Goal: Task Accomplishment & Management: Manage account settings

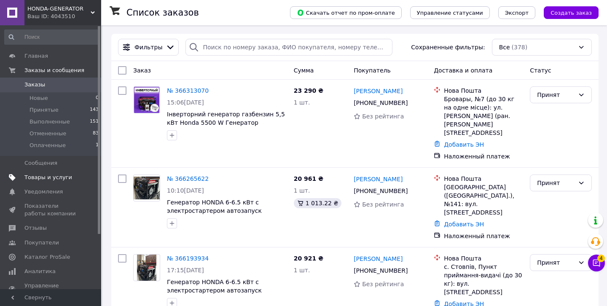
click at [63, 175] on span "Товары и услуги" at bounding box center [48, 178] width 48 height 8
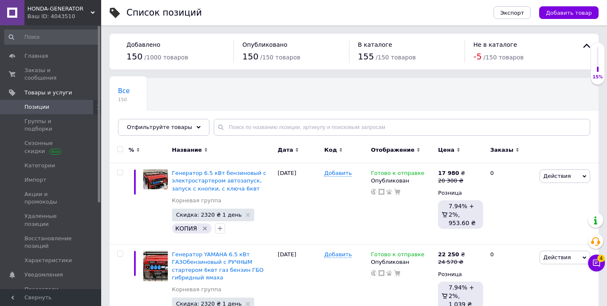
scroll to position [88, 0]
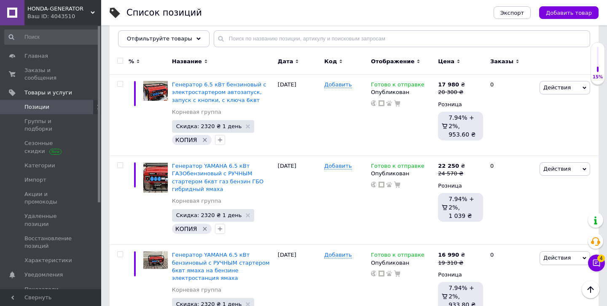
click at [121, 60] on input "checkbox" at bounding box center [119, 60] width 5 height 5
checkbox input "true"
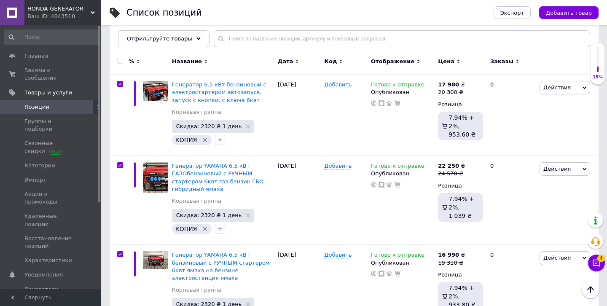
checkbox input "true"
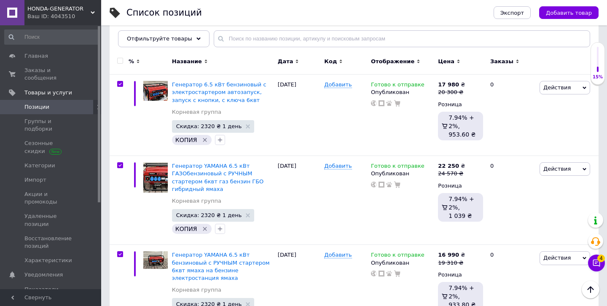
checkbox input "true"
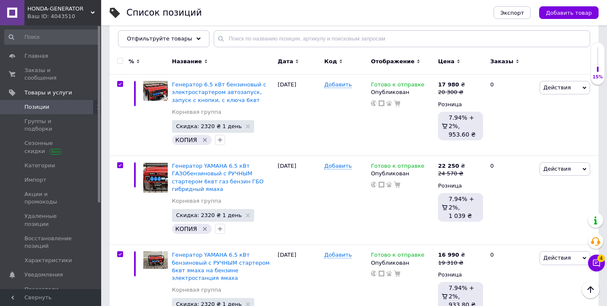
checkbox input "true"
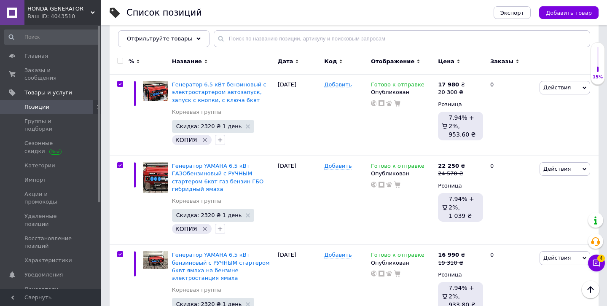
checkbox input "true"
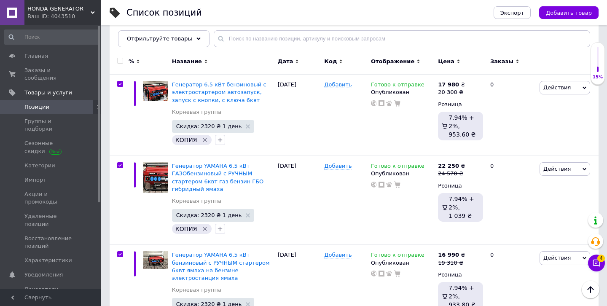
checkbox input "true"
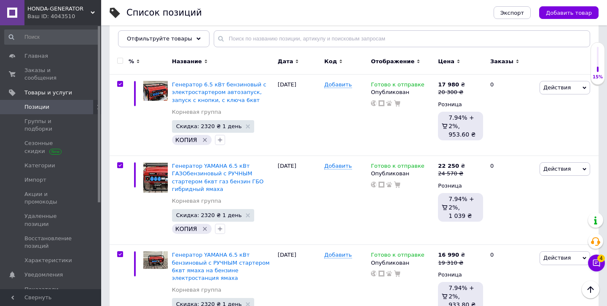
checkbox input "true"
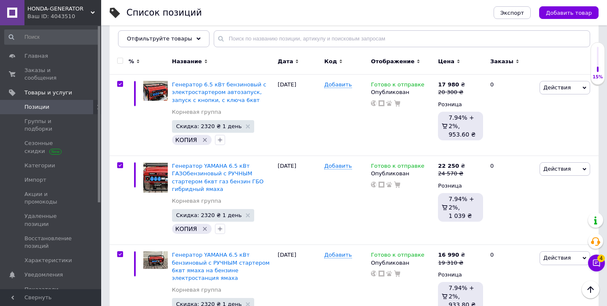
checkbox input "true"
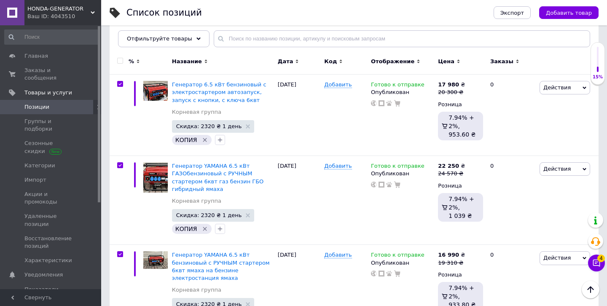
checkbox input "true"
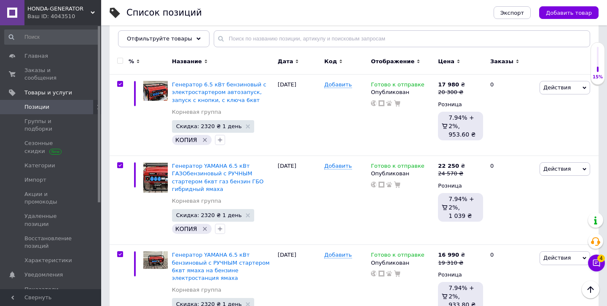
checkbox input "true"
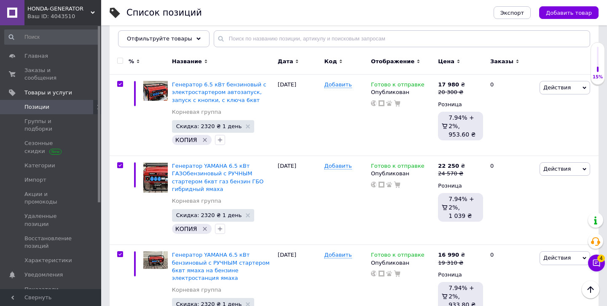
checkbox input "true"
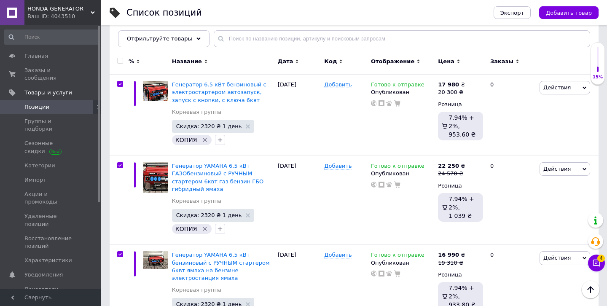
checkbox input "true"
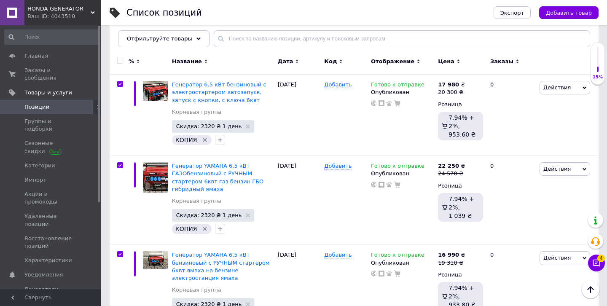
checkbox input "true"
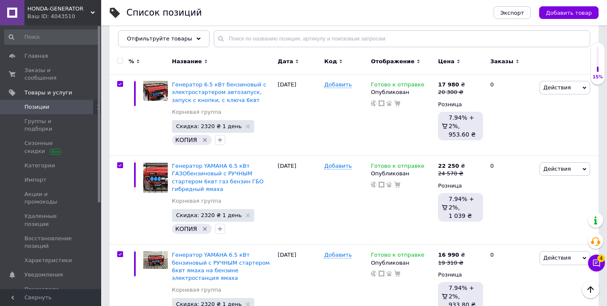
checkbox input "true"
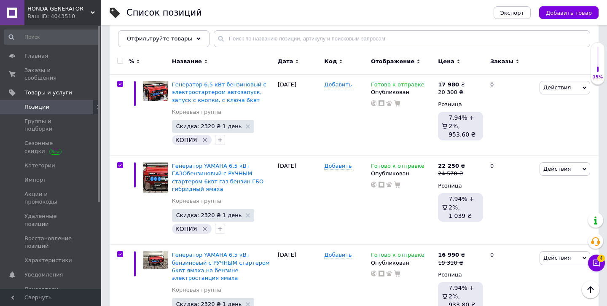
checkbox input "true"
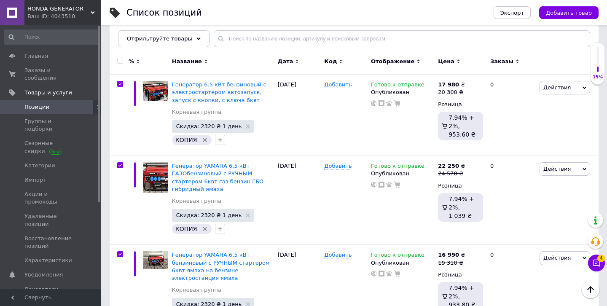
checkbox input "true"
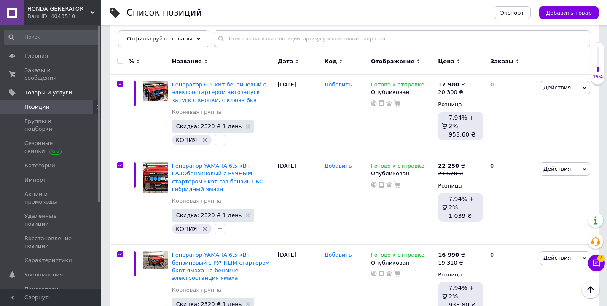
checkbox input "true"
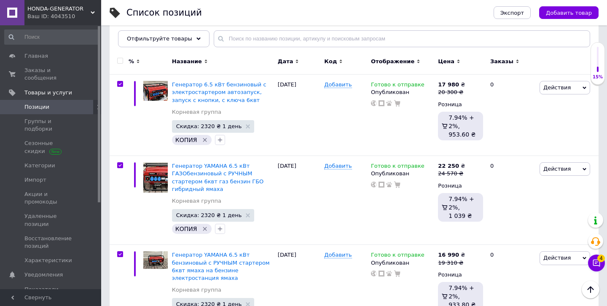
checkbox input "true"
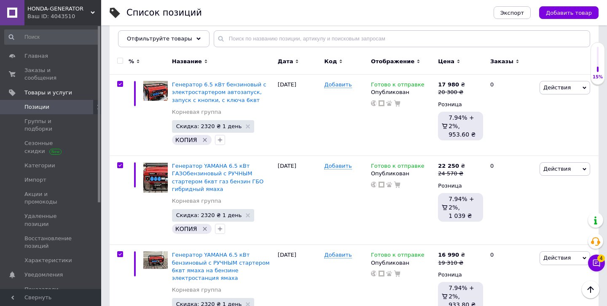
checkbox input "true"
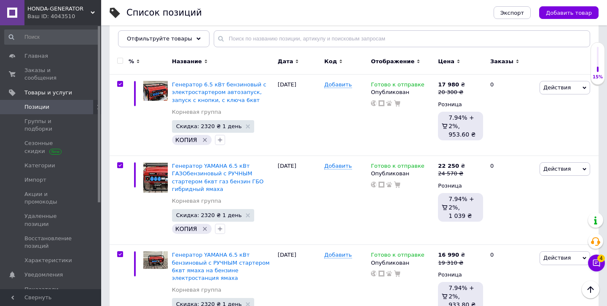
checkbox input "true"
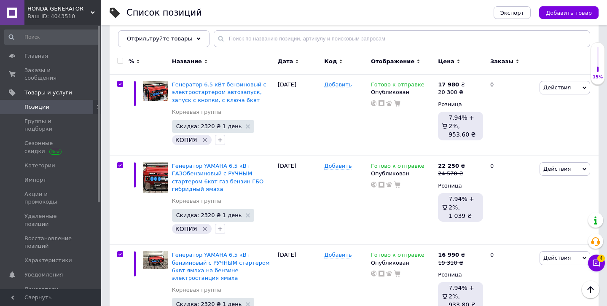
checkbox input "true"
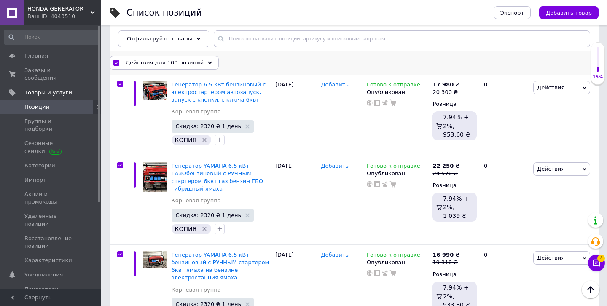
click at [167, 59] on span "Действия для 100 позиций" at bounding box center [165, 63] width 78 height 8
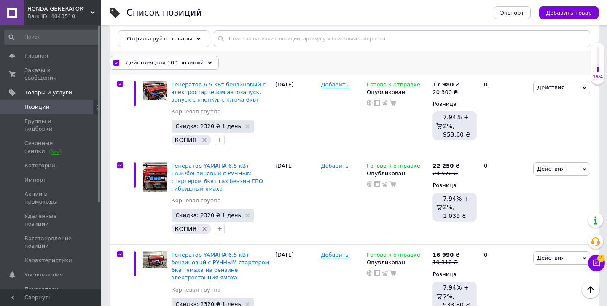
click at [173, 63] on span "Действия для 100 позиций" at bounding box center [165, 63] width 78 height 8
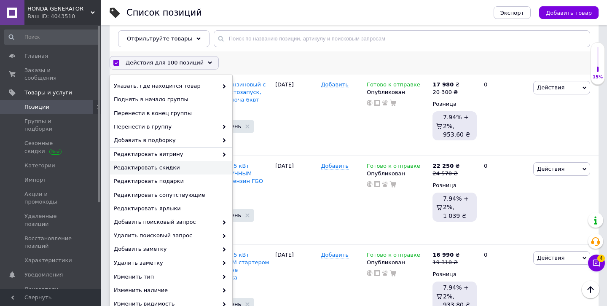
click at [200, 170] on span "Редактировать скидки" at bounding box center [170, 168] width 112 height 8
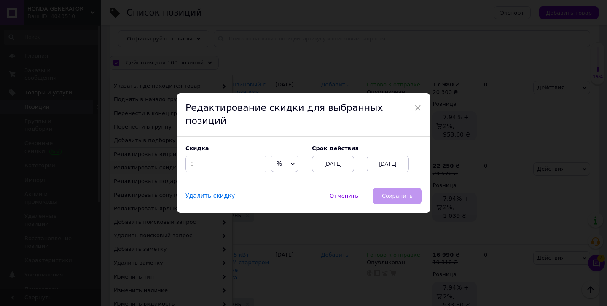
click at [271, 158] on span "%" at bounding box center [284, 163] width 28 height 17
click at [271, 178] on li "₴" at bounding box center [284, 181] width 27 height 12
click at [245, 158] on input at bounding box center [225, 163] width 81 height 17
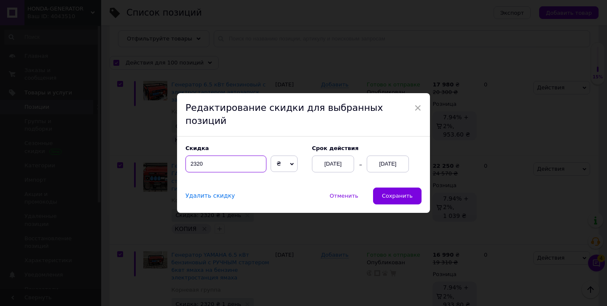
type input "2320"
click at [396, 155] on div "[DATE]" at bounding box center [387, 163] width 42 height 17
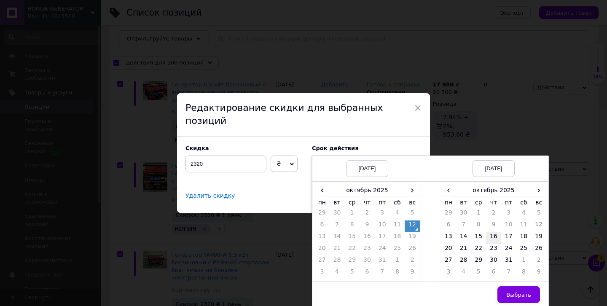
click at [486, 232] on td "16" at bounding box center [493, 238] width 15 height 12
click at [479, 232] on td "15" at bounding box center [478, 238] width 15 height 12
click at [519, 291] on span "Выбрать" at bounding box center [518, 294] width 25 height 6
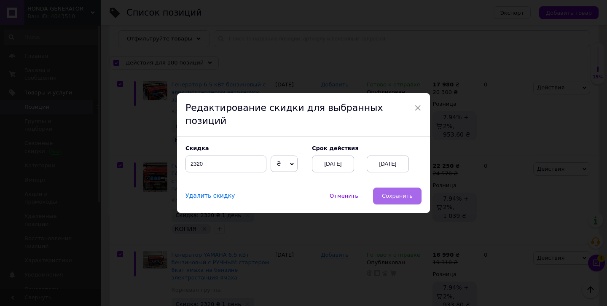
click at [409, 193] on span "Сохранить" at bounding box center [397, 196] width 31 height 6
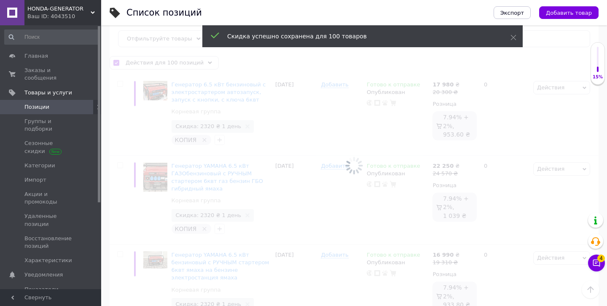
checkbox input "false"
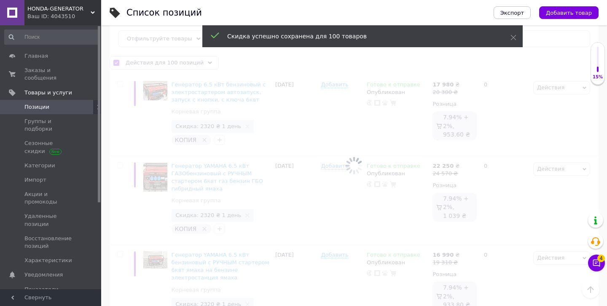
checkbox input "false"
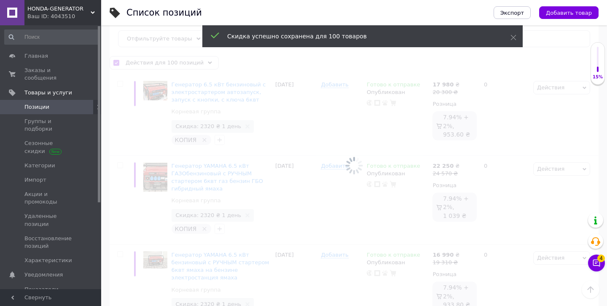
checkbox input "false"
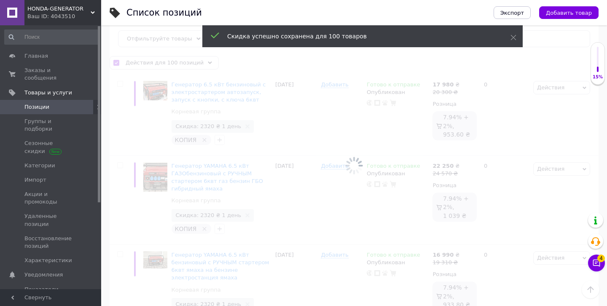
checkbox input "false"
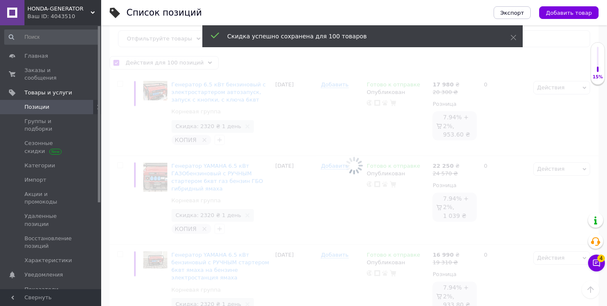
checkbox input "false"
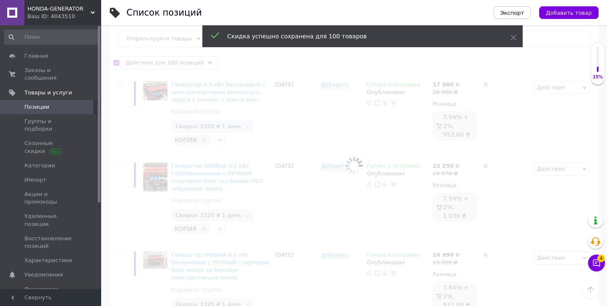
checkbox input "false"
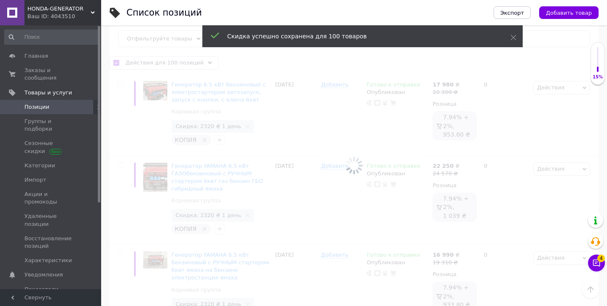
checkbox input "false"
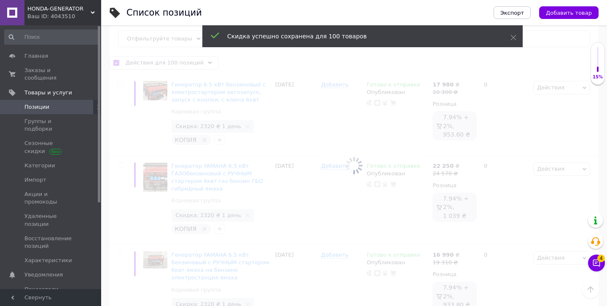
checkbox input "false"
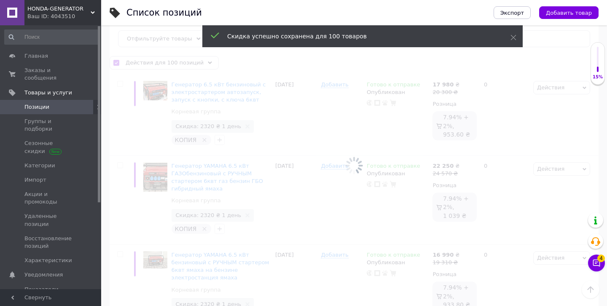
checkbox input "false"
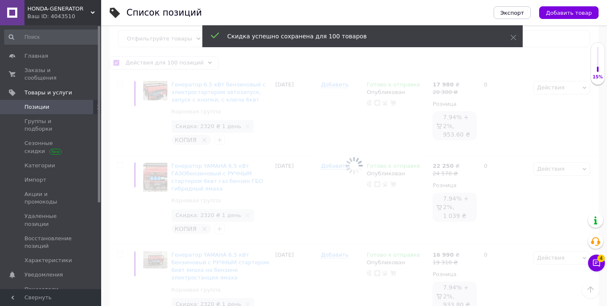
checkbox input "false"
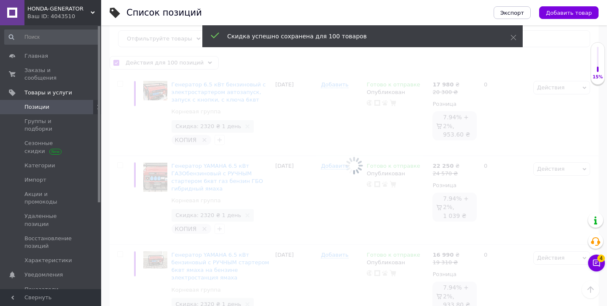
checkbox input "false"
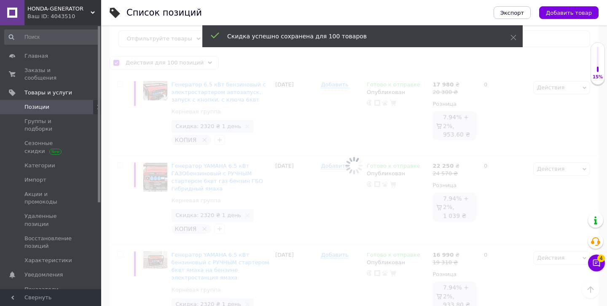
checkbox input "false"
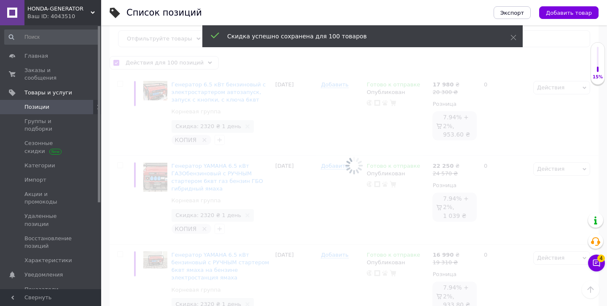
checkbox input "false"
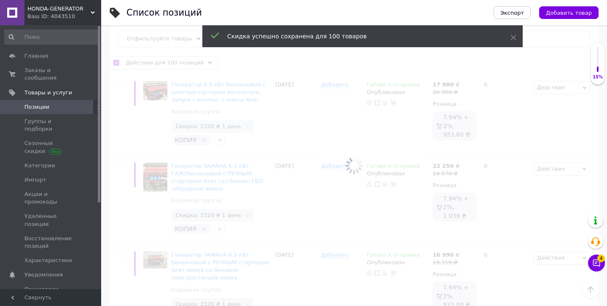
checkbox input "false"
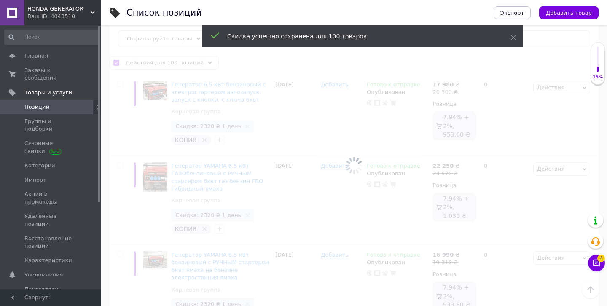
checkbox input "false"
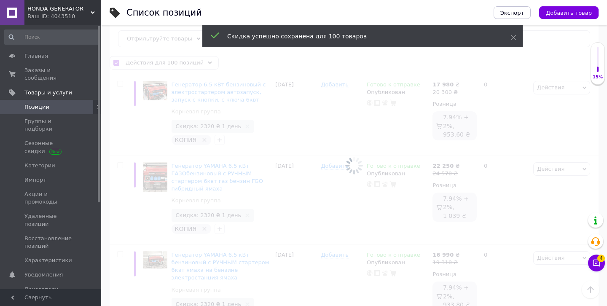
checkbox input "false"
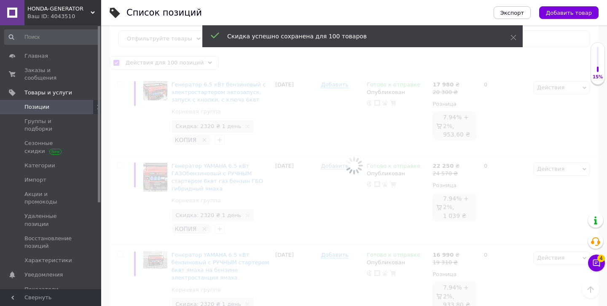
checkbox input "false"
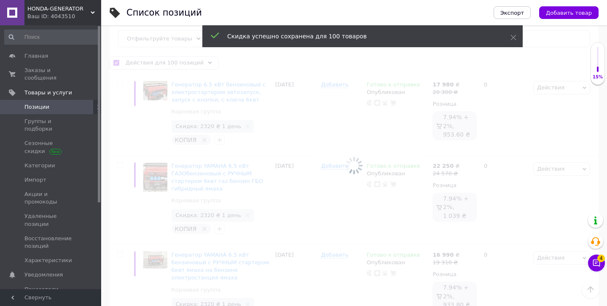
checkbox input "false"
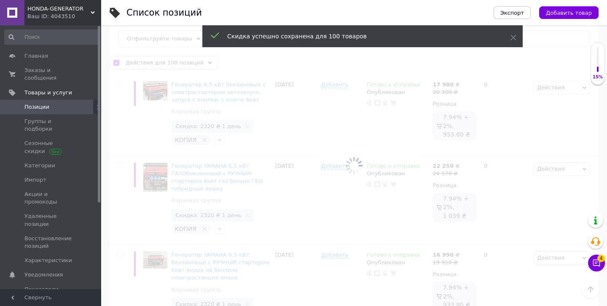
checkbox input "false"
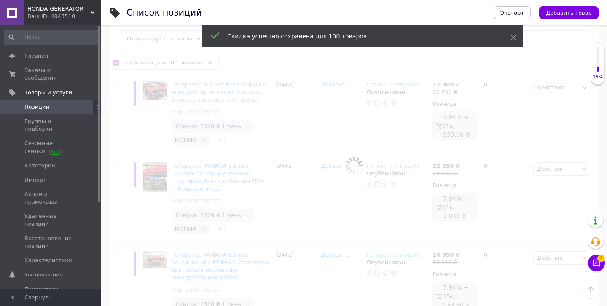
checkbox input "false"
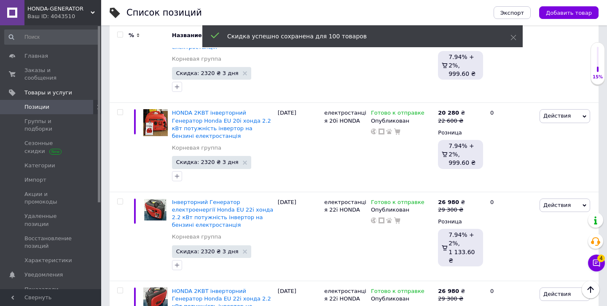
scroll to position [8610, 0]
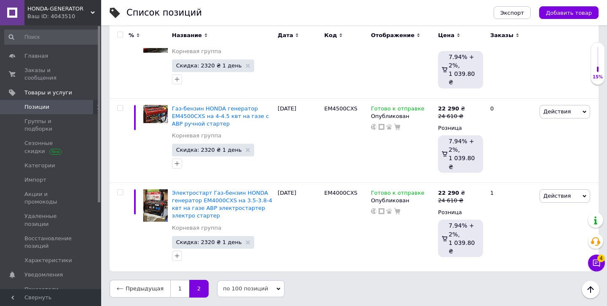
scroll to position [4027, 0]
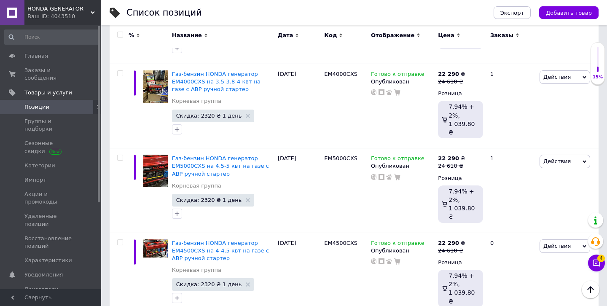
click at [120, 35] on input "checkbox" at bounding box center [119, 34] width 5 height 5
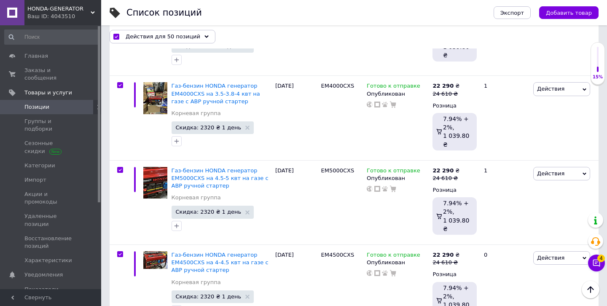
scroll to position [4032, 0]
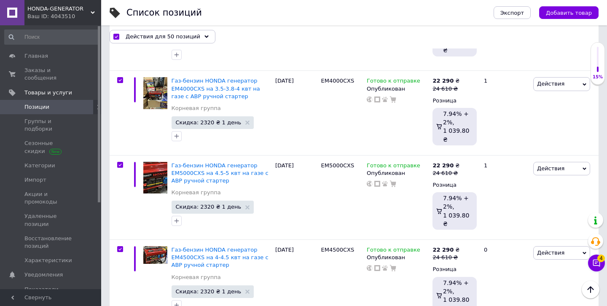
click at [181, 31] on div "Действия для 50 позиций" at bounding box center [163, 36] width 106 height 13
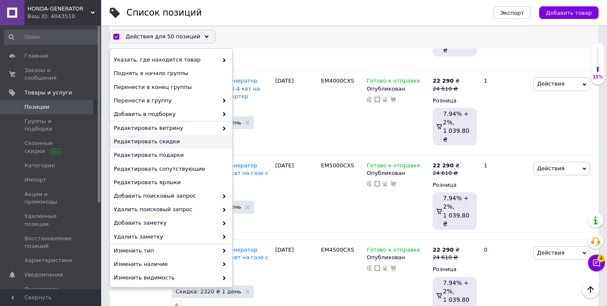
click at [195, 143] on span "Редактировать скидки" at bounding box center [170, 142] width 112 height 8
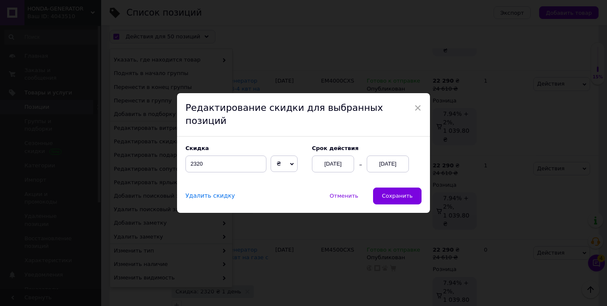
scroll to position [4011, 0]
click at [411, 193] on button "Сохранить" at bounding box center [397, 195] width 48 height 17
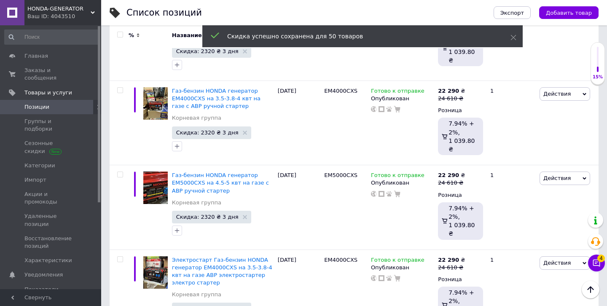
scroll to position [4005, 0]
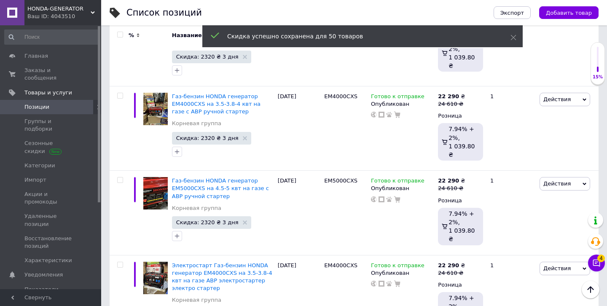
click at [78, 11] on span "HONDA-GENERATOR" at bounding box center [58, 9] width 63 height 8
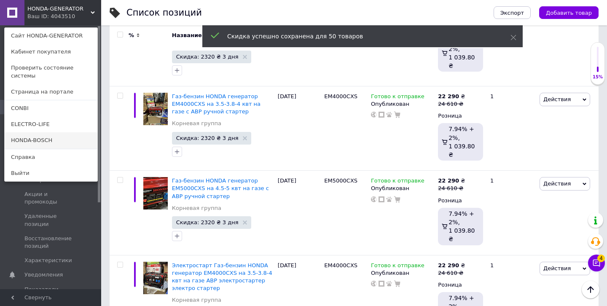
click at [76, 132] on link "HONDA-BOSCH" at bounding box center [51, 140] width 93 height 16
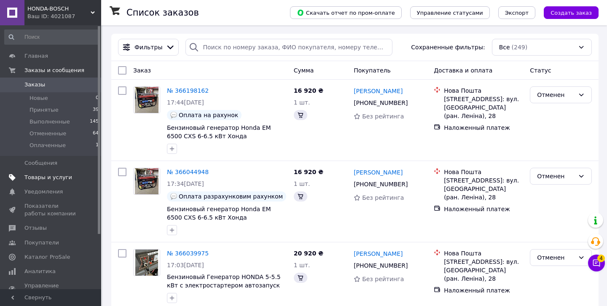
click at [74, 174] on span "Товары и услуги" at bounding box center [50, 178] width 53 height 8
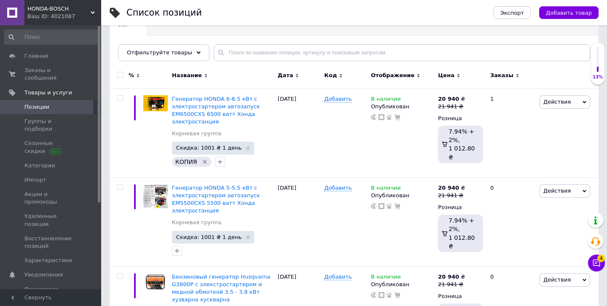
scroll to position [86, 0]
click at [120, 75] on input "checkbox" at bounding box center [119, 75] width 5 height 5
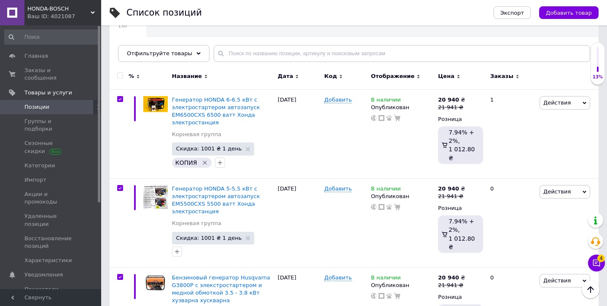
checkbox input "true"
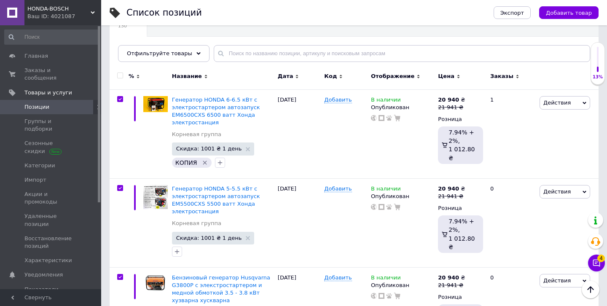
checkbox input "true"
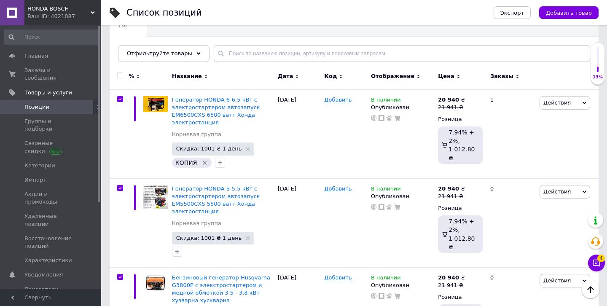
checkbox input "true"
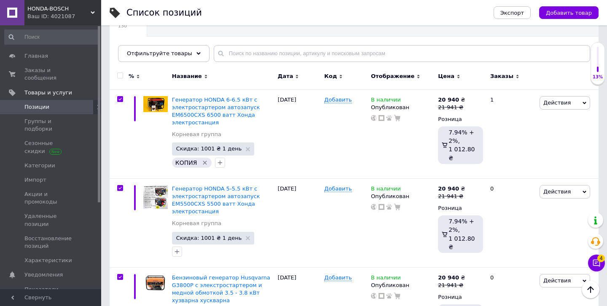
checkbox input "true"
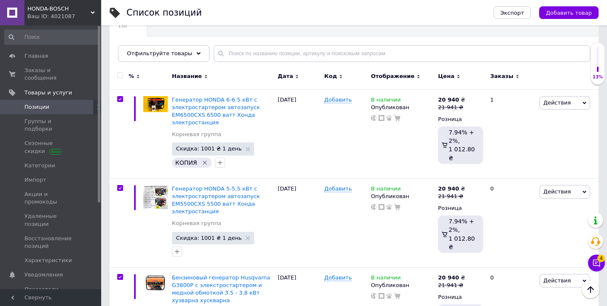
checkbox input "true"
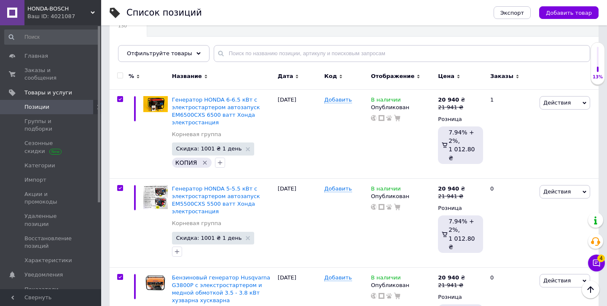
checkbox input "true"
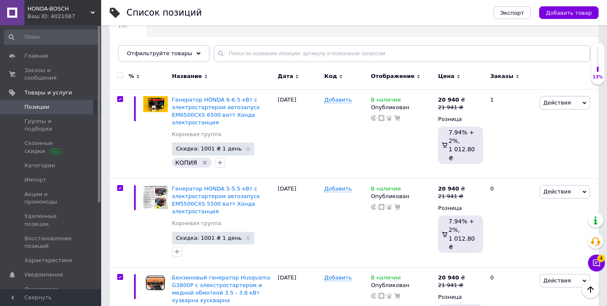
checkbox input "true"
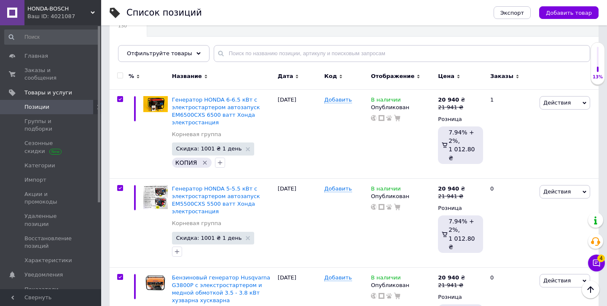
checkbox input "true"
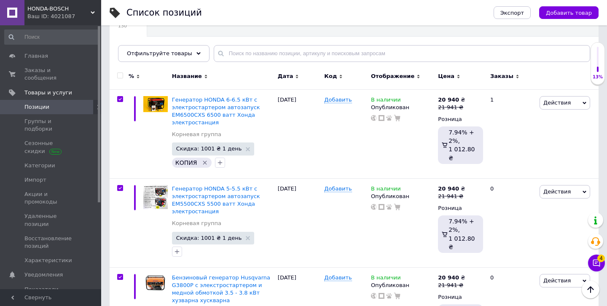
checkbox input "true"
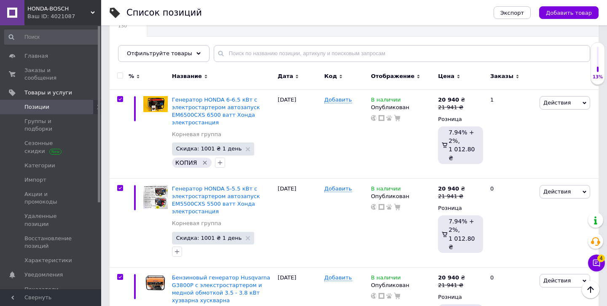
checkbox input "true"
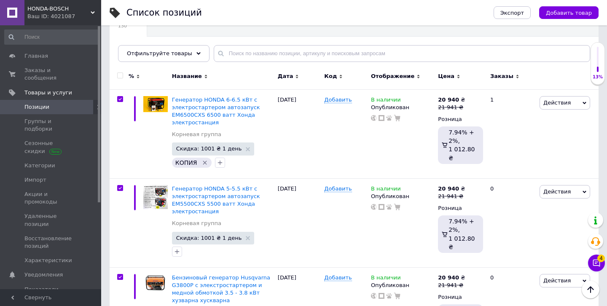
checkbox input "true"
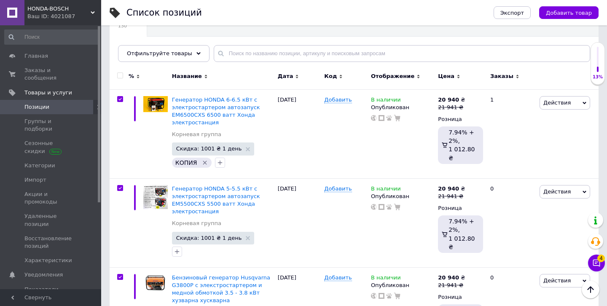
checkbox input "true"
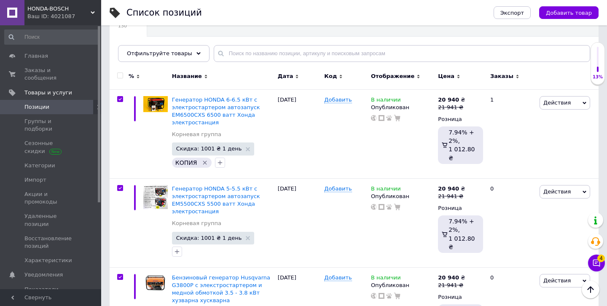
checkbox input "true"
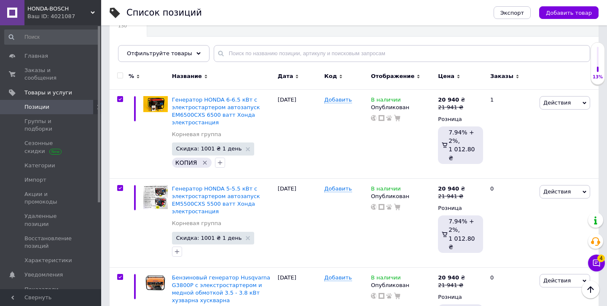
checkbox input "true"
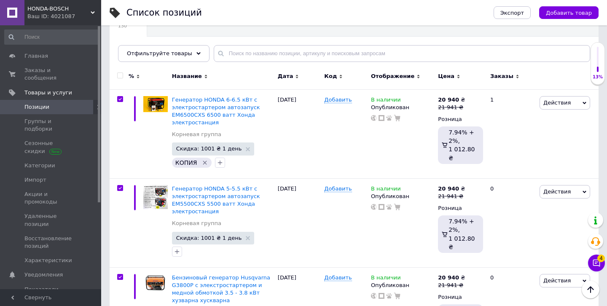
checkbox input "true"
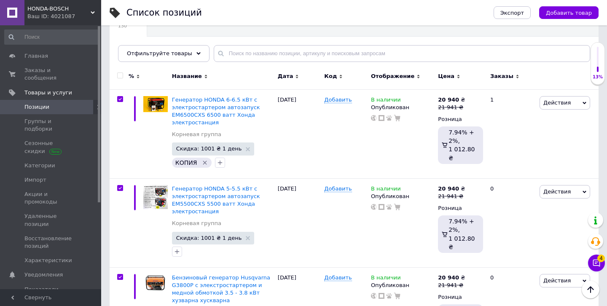
checkbox input "true"
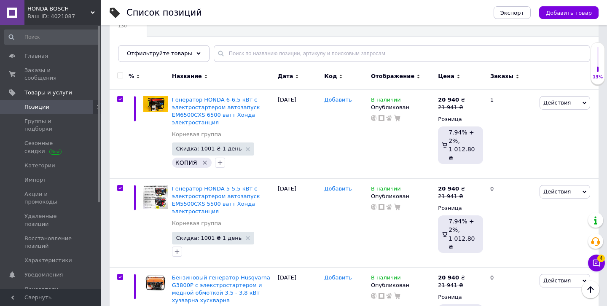
checkbox input "true"
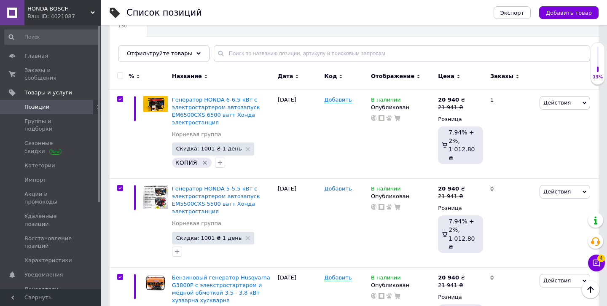
checkbox input "true"
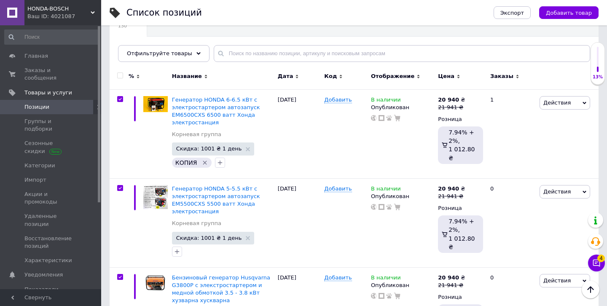
checkbox input "true"
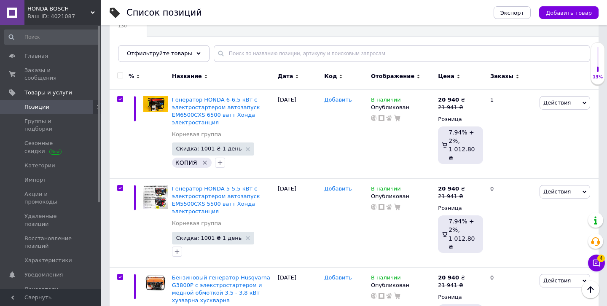
checkbox input "true"
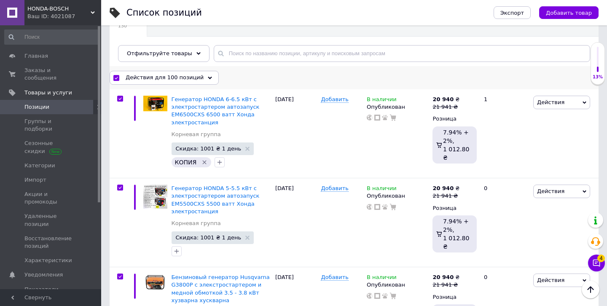
click at [182, 68] on div "Действия для 100 позиций Выбрать все 130 позиций Выбраны все 130 позиций Отмени…" at bounding box center [354, 77] width 489 height 23
click at [182, 73] on div "Действия для 100 позиций" at bounding box center [164, 77] width 109 height 13
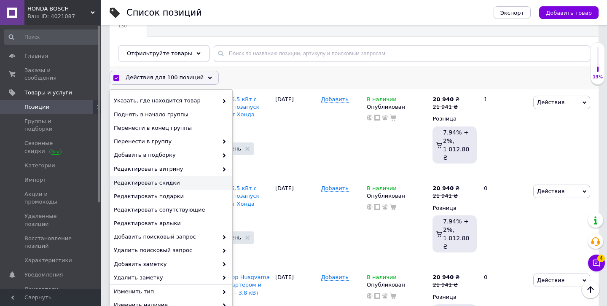
click at [199, 181] on span "Редактировать скидки" at bounding box center [170, 183] width 112 height 8
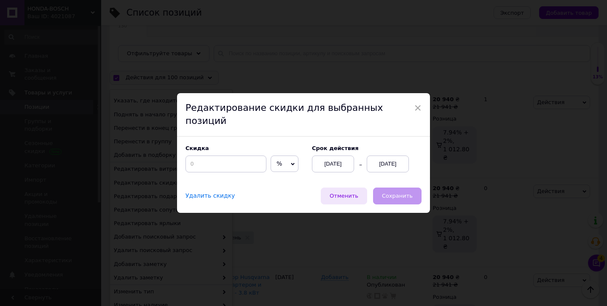
click at [346, 193] on span "Отменить" at bounding box center [343, 196] width 29 height 6
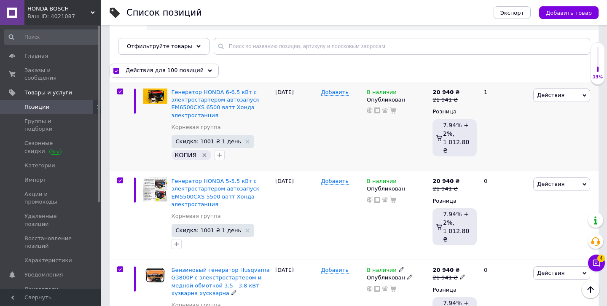
scroll to position [0, 0]
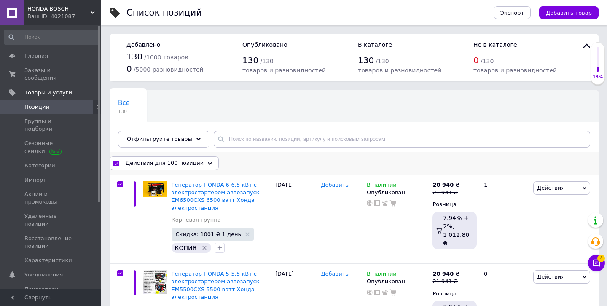
click at [182, 163] on span "Действия для 100 позиций" at bounding box center [165, 163] width 78 height 8
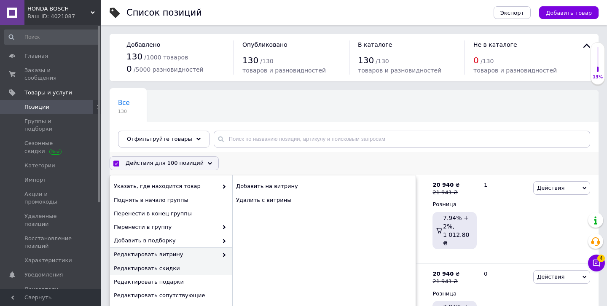
click at [193, 267] on span "Редактировать скидки" at bounding box center [170, 269] width 112 height 8
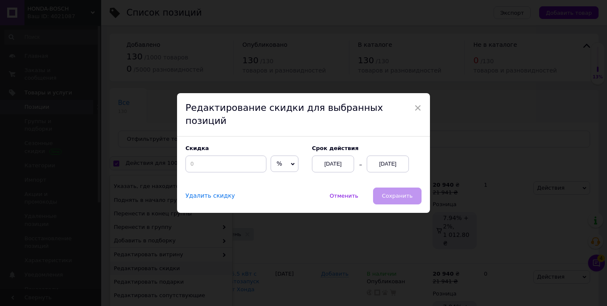
click at [270, 155] on span "%" at bounding box center [284, 163] width 28 height 17
click at [271, 180] on li "₴" at bounding box center [284, 181] width 27 height 12
click at [235, 155] on input at bounding box center [225, 163] width 81 height 17
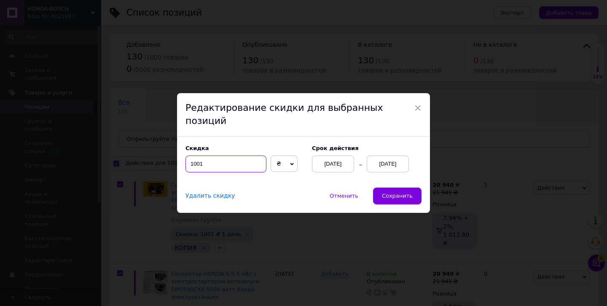
type input "1001"
click at [397, 157] on div "[DATE]" at bounding box center [387, 163] width 42 height 17
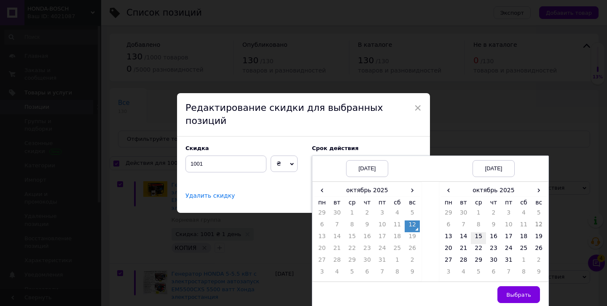
click at [478, 233] on td "15" at bounding box center [478, 238] width 15 height 12
click at [513, 291] on span "Выбрать" at bounding box center [518, 294] width 25 height 6
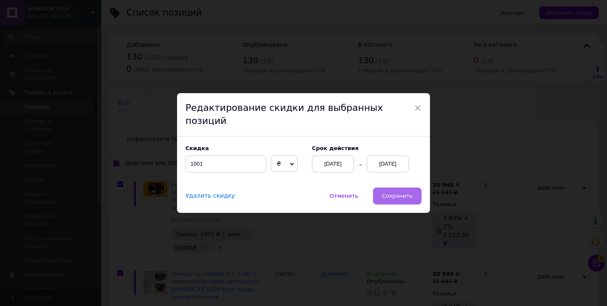
click at [390, 193] on span "Сохранить" at bounding box center [397, 196] width 31 height 6
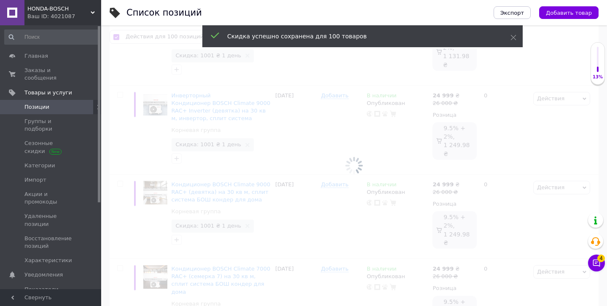
checkbox input "false"
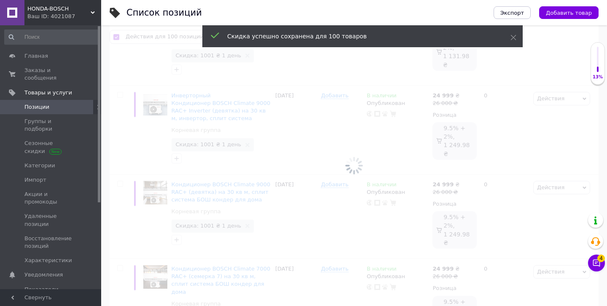
checkbox input "false"
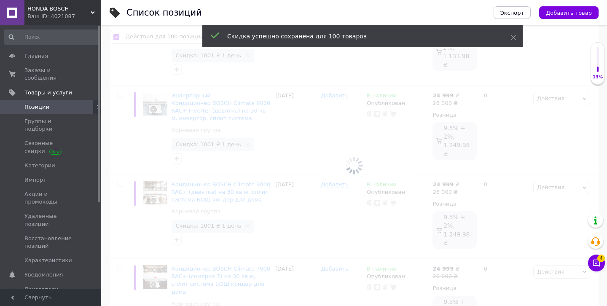
checkbox input "false"
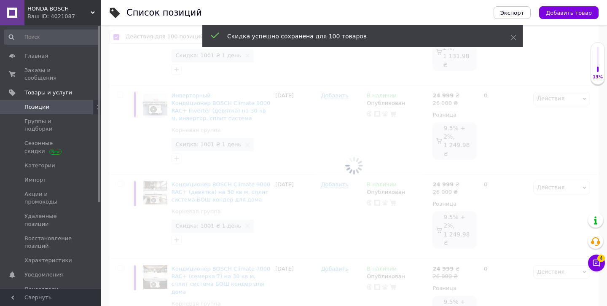
checkbox input "false"
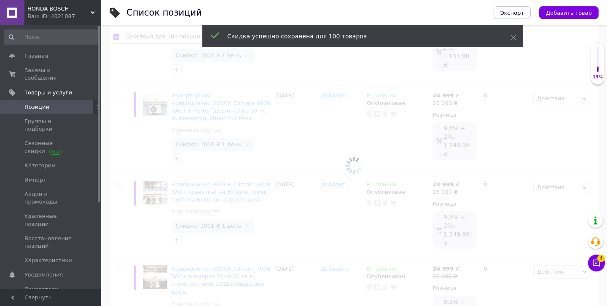
checkbox input "false"
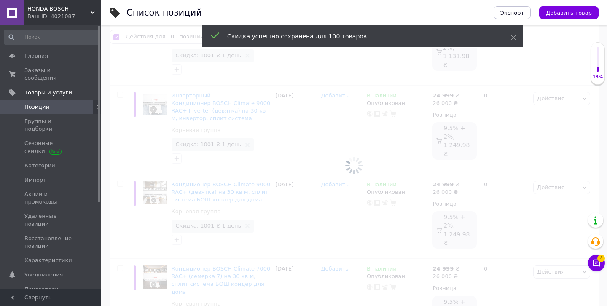
checkbox input "false"
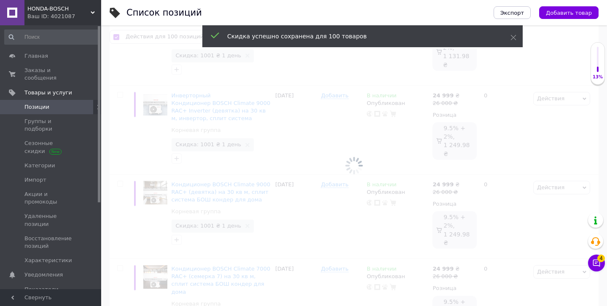
checkbox input "false"
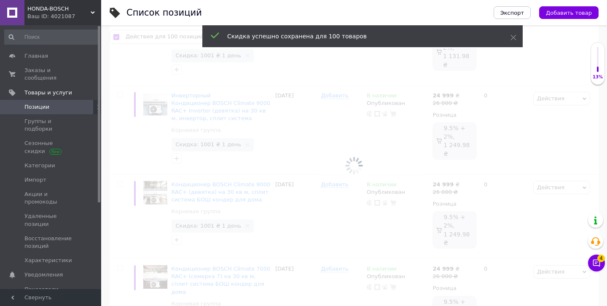
checkbox input "false"
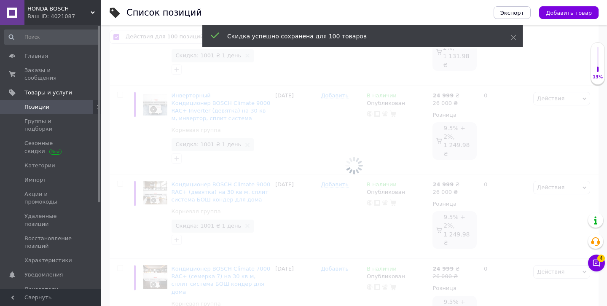
checkbox input "false"
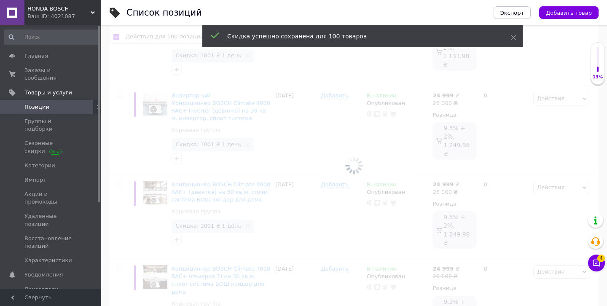
checkbox input "false"
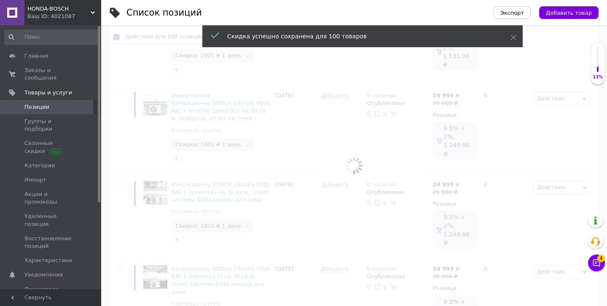
checkbox input "false"
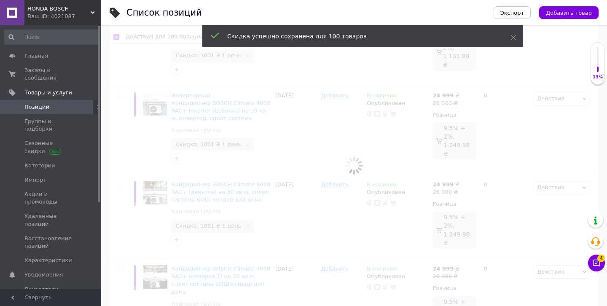
checkbox input "false"
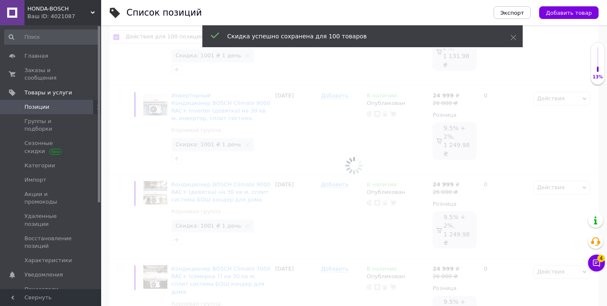
checkbox input "false"
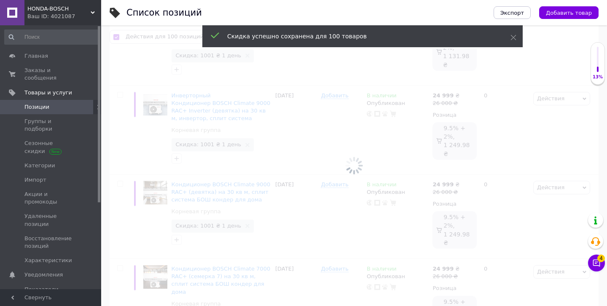
checkbox input "false"
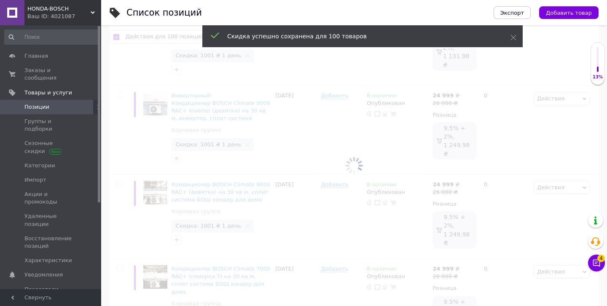
checkbox input "false"
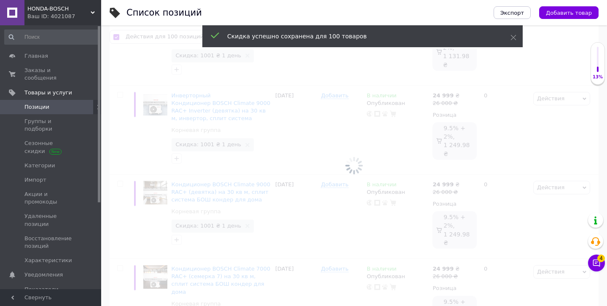
checkbox input "false"
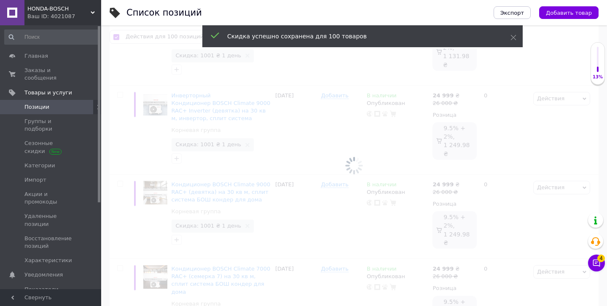
checkbox input "false"
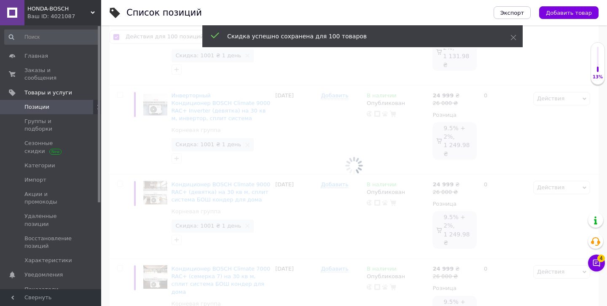
checkbox input "false"
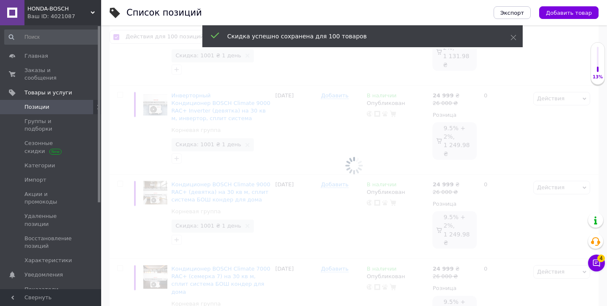
checkbox input "false"
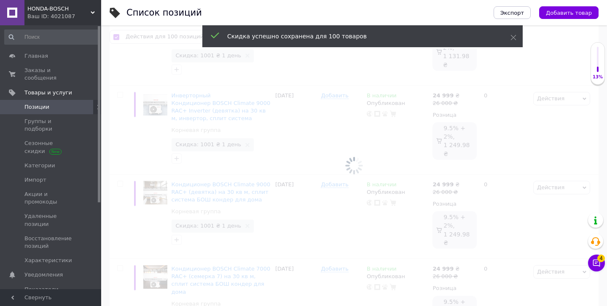
checkbox input "false"
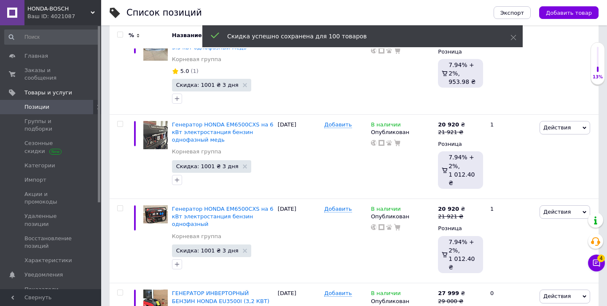
scroll to position [8385, 0]
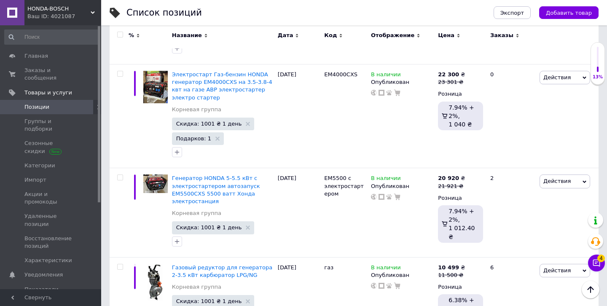
click at [121, 34] on input "checkbox" at bounding box center [119, 34] width 5 height 5
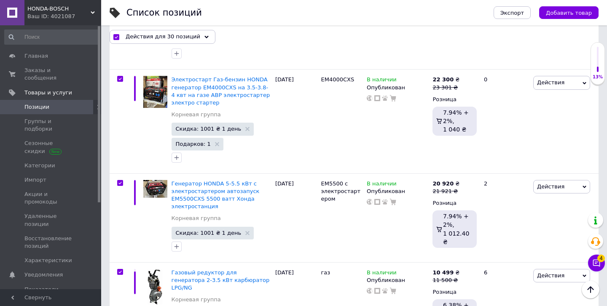
scroll to position [2507, 0]
click at [175, 41] on div "Действия для 30 позиций" at bounding box center [163, 36] width 106 height 13
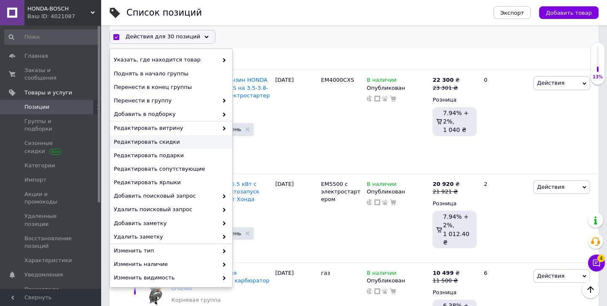
click at [179, 144] on span "Редактировать скидки" at bounding box center [170, 142] width 112 height 8
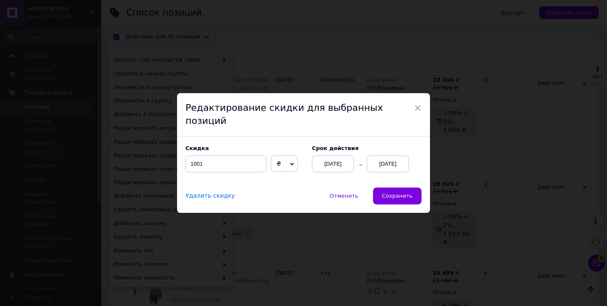
scroll to position [2473, 0]
click at [390, 197] on button "Сохранить" at bounding box center [397, 195] width 48 height 17
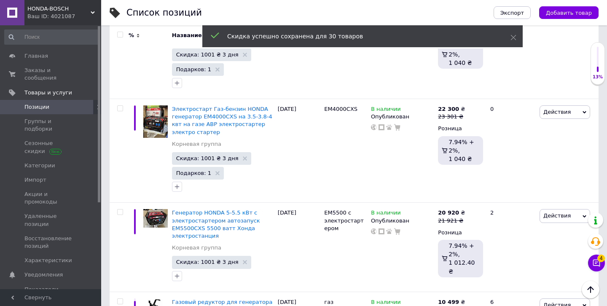
scroll to position [2473, 0]
click at [80, 19] on div "Ваш ID: 4021087" at bounding box center [64, 17] width 74 height 8
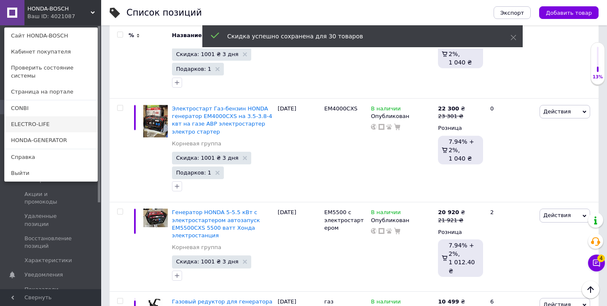
click at [66, 116] on link "ELECTRO-LIFE" at bounding box center [51, 124] width 93 height 16
